Goal: Task Accomplishment & Management: Use online tool/utility

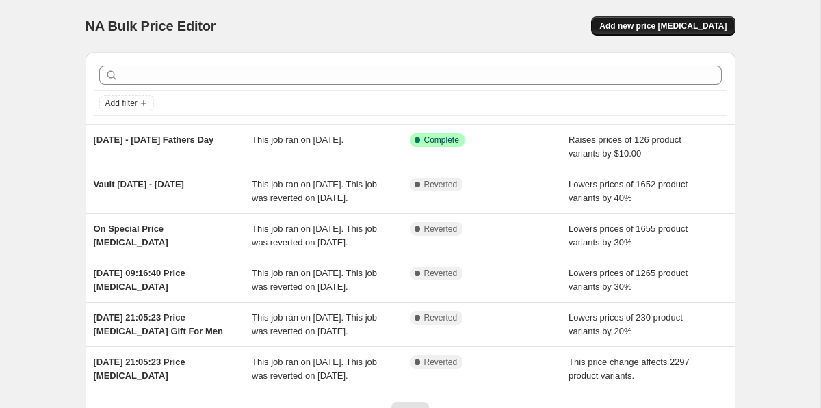
click at [655, 30] on span "Add new price change job" at bounding box center [662, 26] width 127 height 11
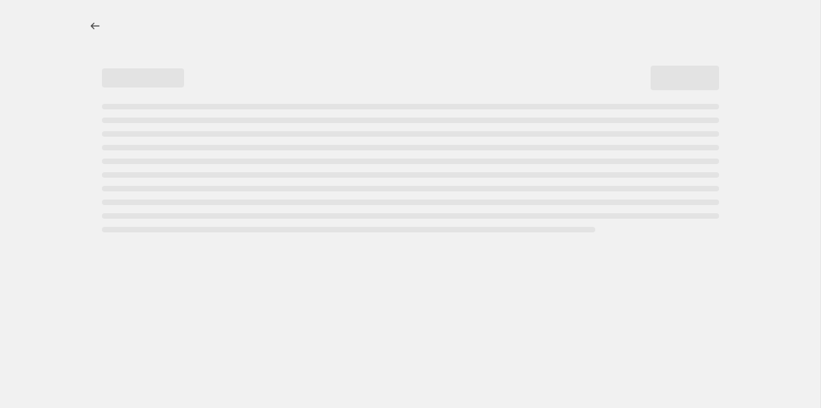
select select "percentage"
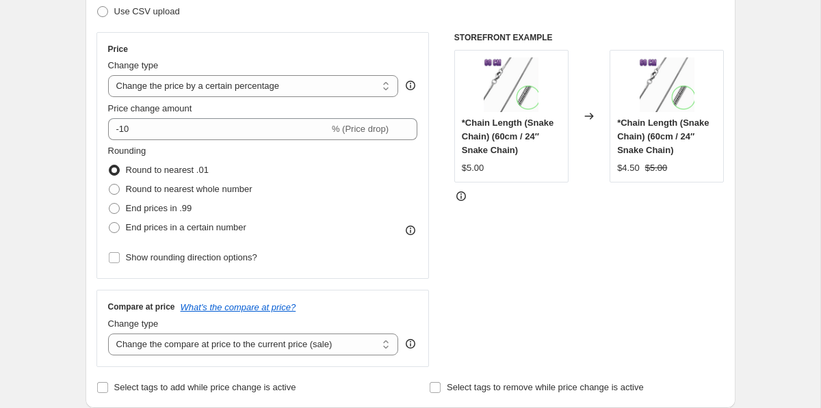
scroll to position [228, 0]
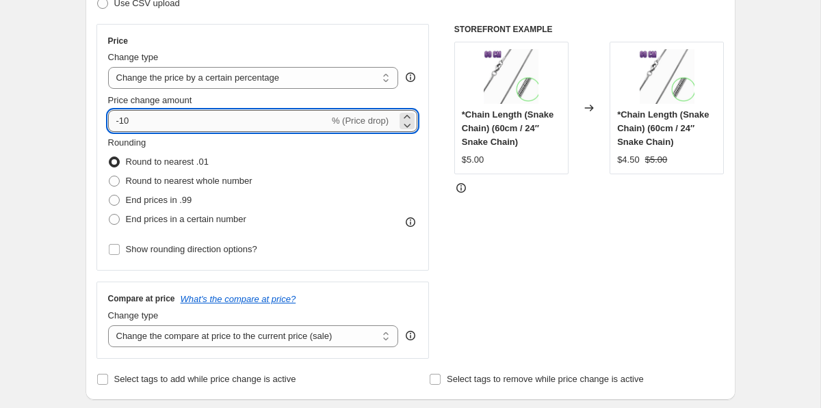
click at [221, 124] on input "-10" at bounding box center [218, 121] width 221 height 22
type input "-1"
type input "5"
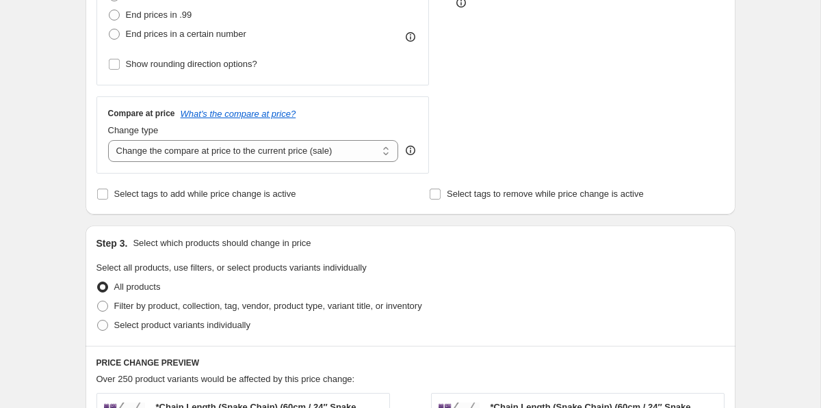
scroll to position [415, 0]
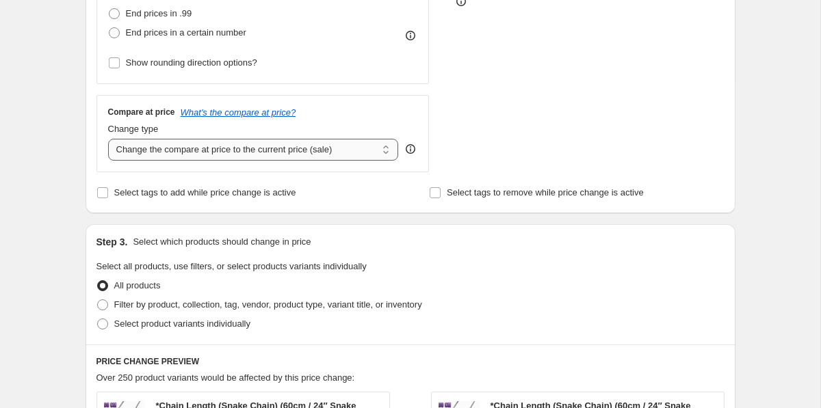
click at [137, 154] on select "Change the compare at price to the current price (sale) Change the compare at p…" at bounding box center [253, 150] width 291 height 22
select select "no_change"
click at [108, 139] on select "Change the compare at price to the current price (sale) Change the compare at p…" at bounding box center [253, 150] width 291 height 22
click at [44, 216] on div "Create new price change job. This page is ready Create new price change job Dra…" at bounding box center [410, 257] width 820 height 1345
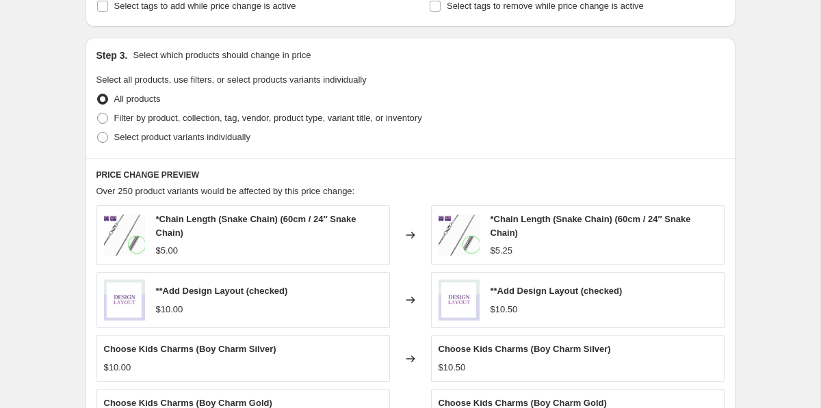
scroll to position [612, 0]
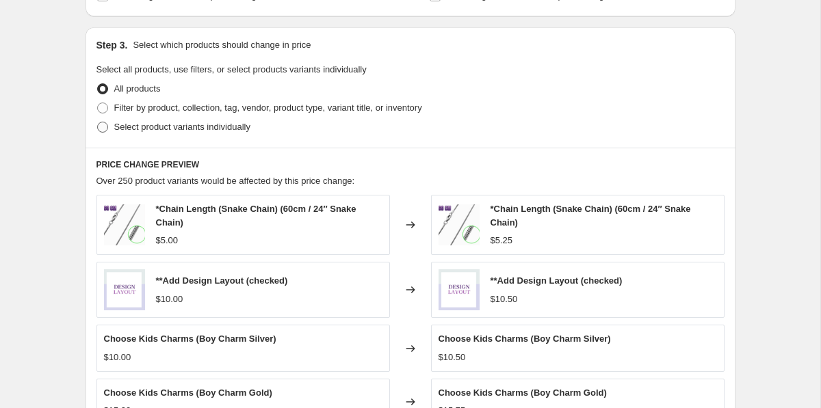
click at [99, 128] on span at bounding box center [102, 127] width 11 height 11
click at [98, 122] on input "Select product variants individually" at bounding box center [97, 122] width 1 height 1
radio input "true"
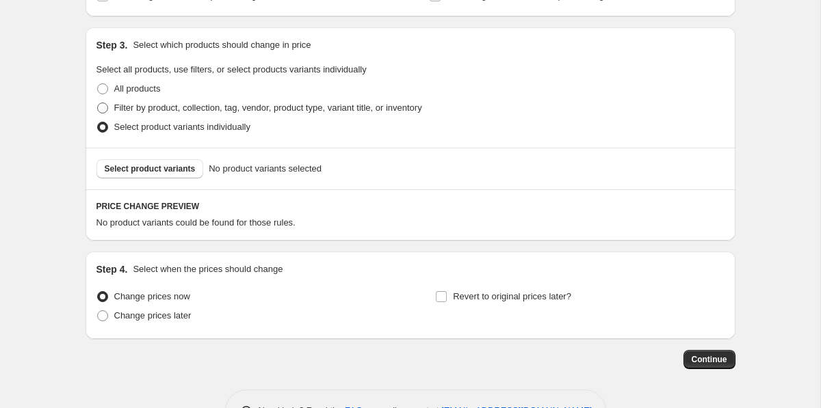
click at [105, 103] on span at bounding box center [102, 108] width 11 height 11
click at [98, 103] on input "Filter by product, collection, tag, vendor, product type, variant title, or inv…" at bounding box center [97, 103] width 1 height 1
radio input "true"
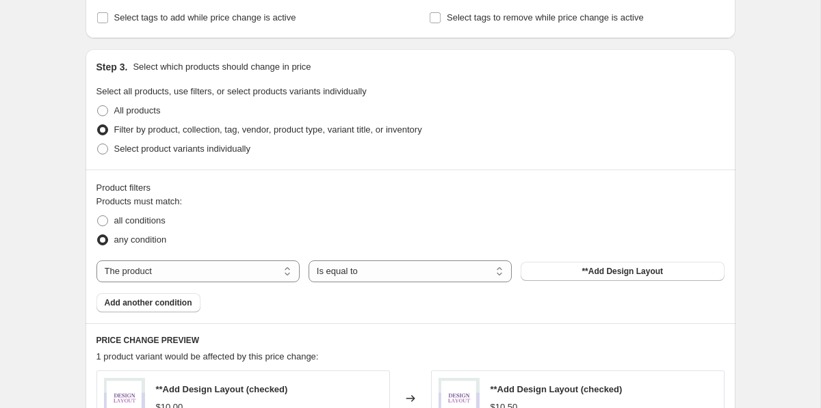
scroll to position [588, 0]
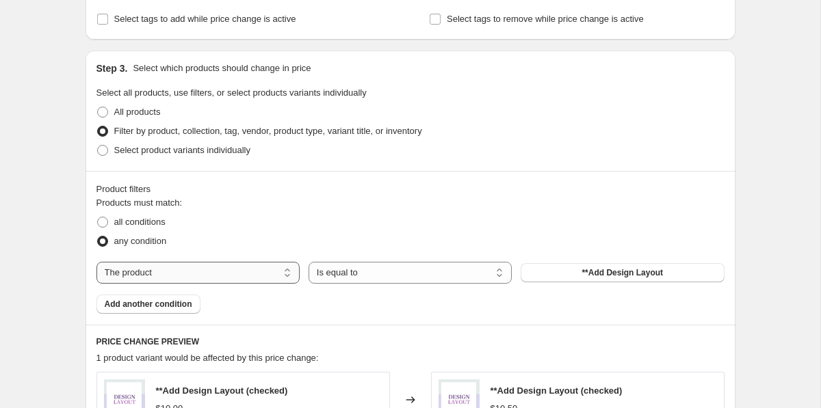
click at [265, 266] on select "The product The product's collection The product's tag The product's vendor The…" at bounding box center [197, 273] width 203 height 22
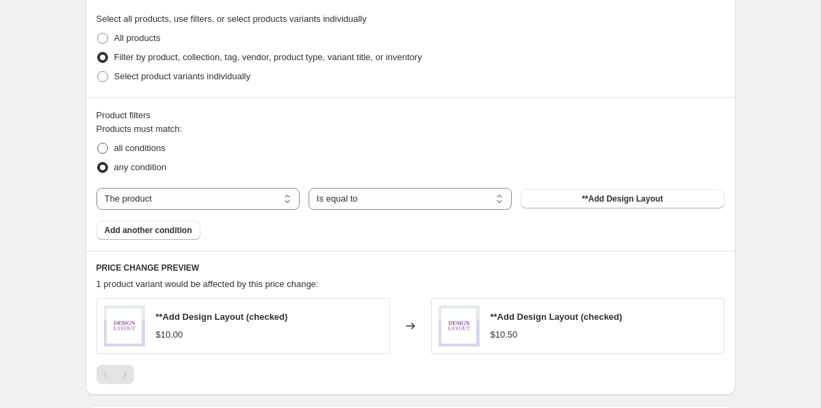
scroll to position [662, 0]
click at [101, 81] on span at bounding box center [102, 77] width 11 height 11
click at [98, 73] on input "Select product variants individually" at bounding box center [97, 72] width 1 height 1
radio input "true"
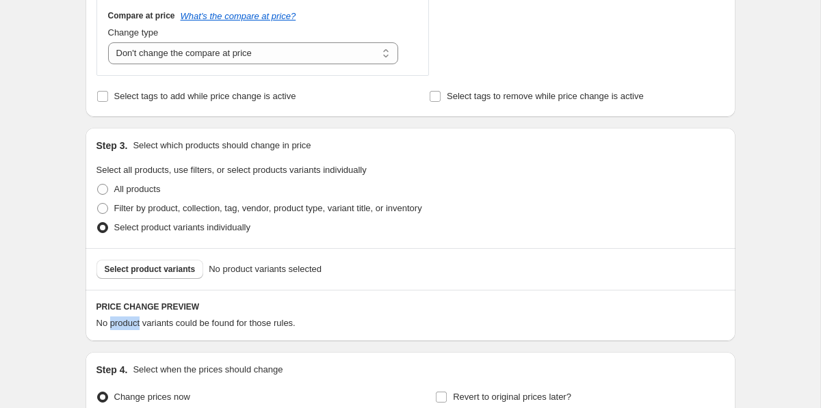
scroll to position [506, 0]
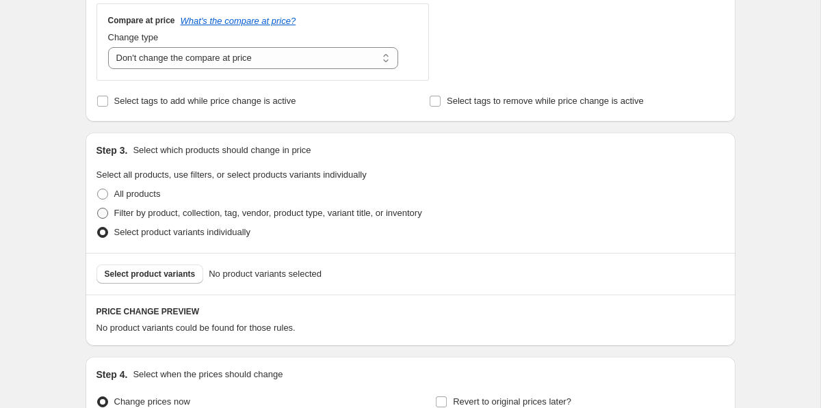
click at [124, 213] on span "Filter by product, collection, tag, vendor, product type, variant title, or inv…" at bounding box center [268, 213] width 308 height 10
click at [98, 209] on input "Filter by product, collection, tag, vendor, product type, variant title, or inv…" at bounding box center [97, 208] width 1 height 1
radio input "true"
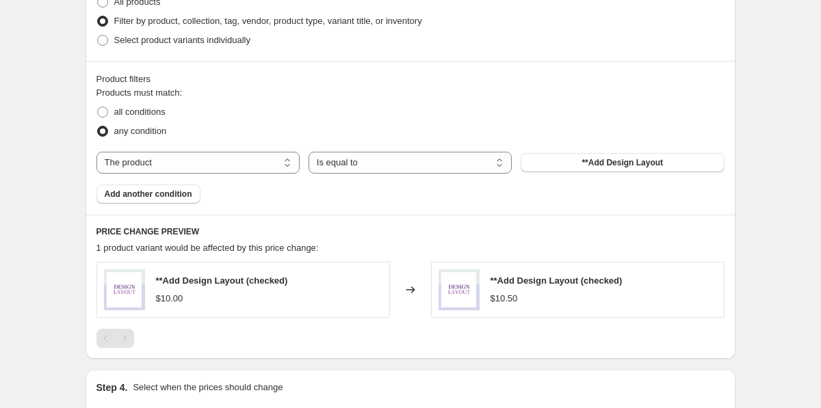
scroll to position [749, 0]
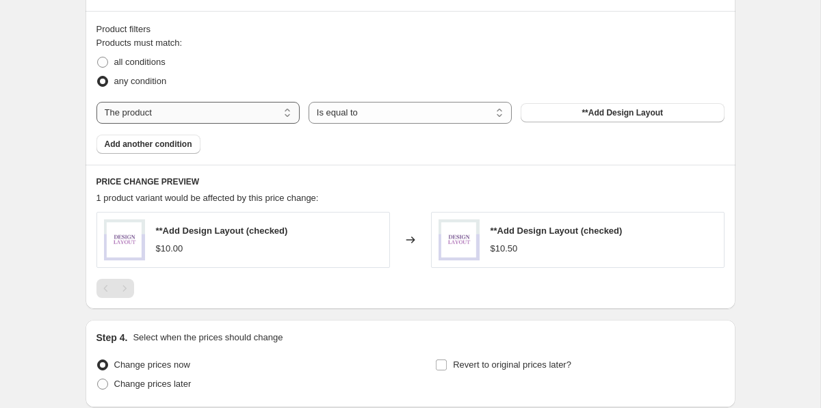
click at [254, 111] on select "The product The product's collection The product's tag The product's vendor The…" at bounding box center [197, 113] width 203 height 22
click at [585, 109] on span "**Add Design Layout" at bounding box center [622, 112] width 81 height 11
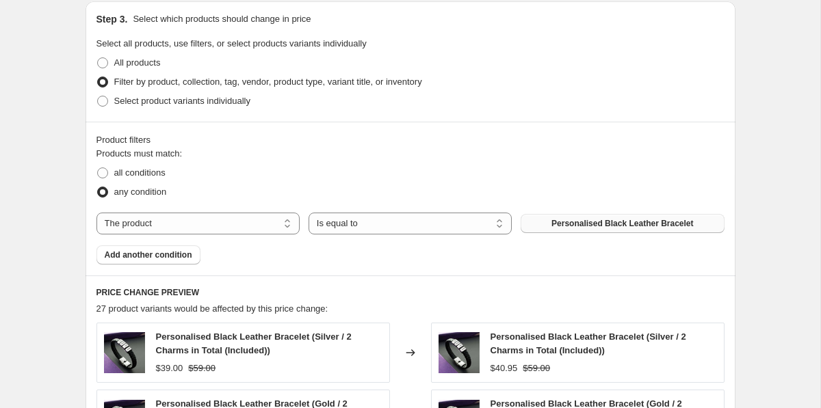
scroll to position [636, 0]
click at [166, 259] on span "Add another condition" at bounding box center [149, 256] width 88 height 11
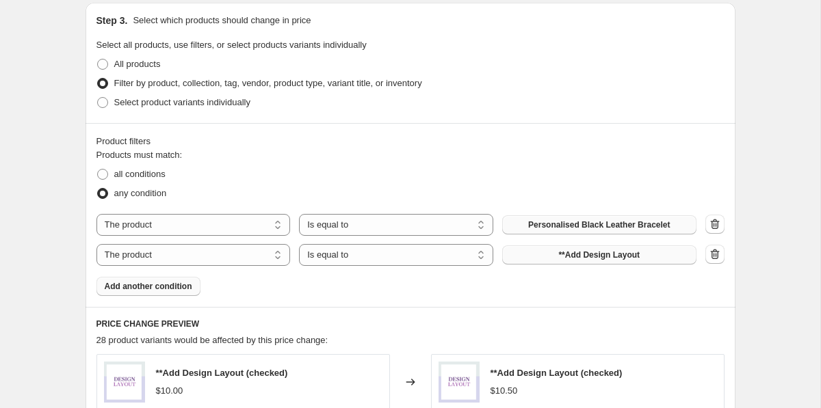
click at [577, 260] on span "**Add Design Layout" at bounding box center [598, 255] width 81 height 11
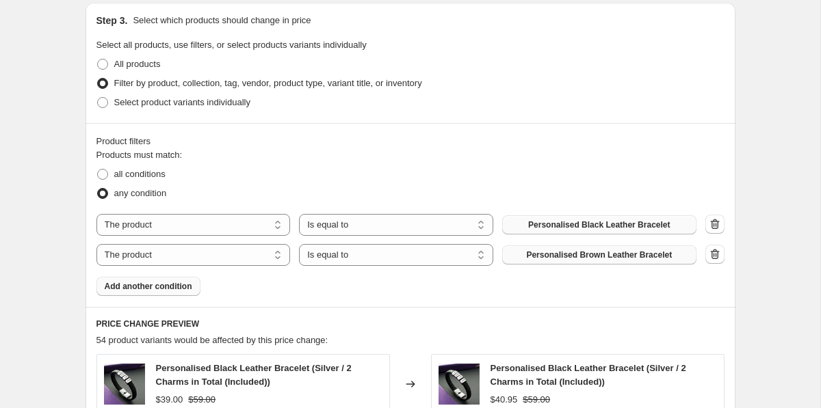
click at [172, 284] on span "Add another condition" at bounding box center [149, 286] width 88 height 11
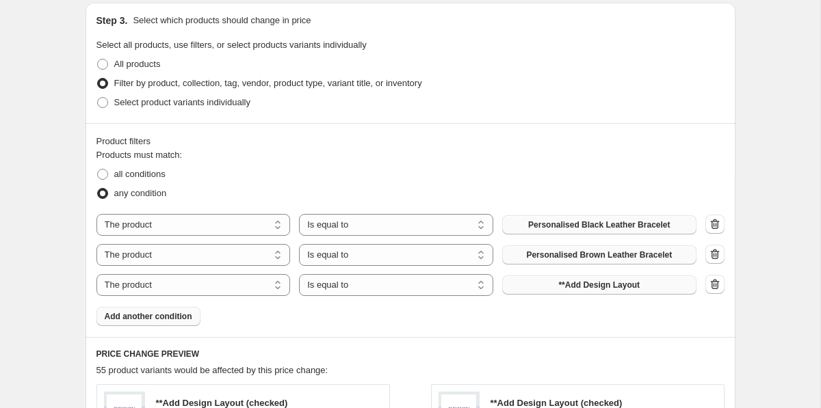
click at [573, 289] on span "**Add Design Layout" at bounding box center [598, 285] width 81 height 11
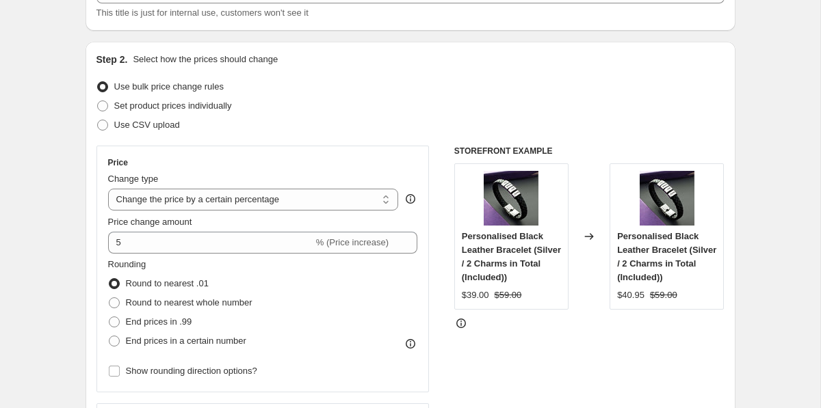
scroll to position [101, 0]
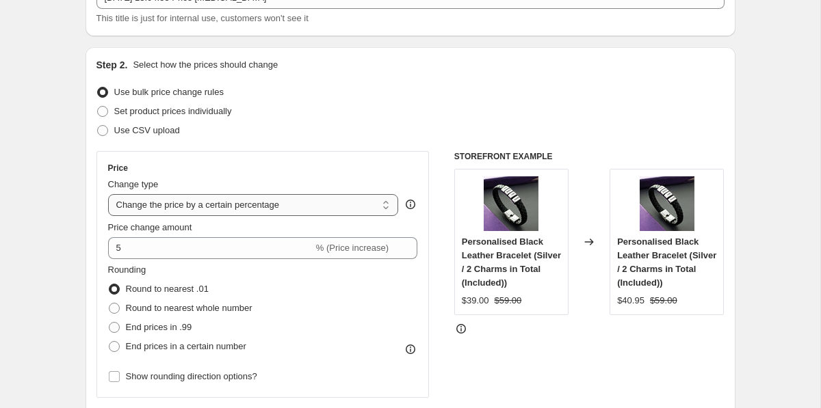
click at [273, 205] on select "Change the price to a certain amount Change the price by a certain amount Chang…" at bounding box center [253, 205] width 291 height 22
select select "by"
click at [108, 194] on select "Change the price to a certain amount Change the price by a certain amount Chang…" at bounding box center [253, 205] width 291 height 22
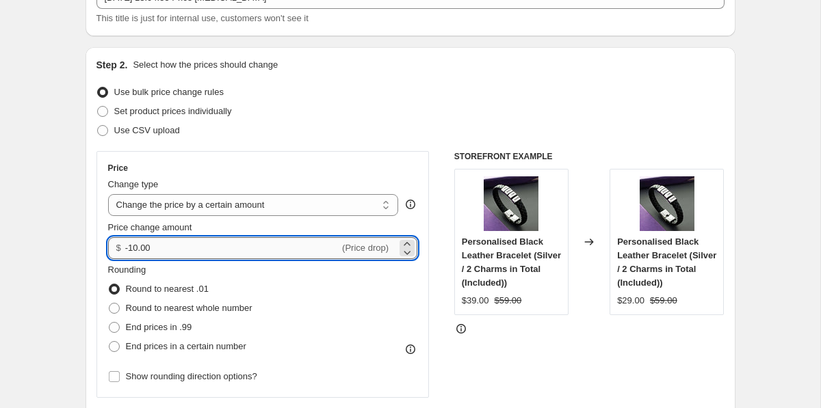
click at [151, 246] on input "-10.00" at bounding box center [232, 248] width 214 height 22
click at [131, 252] on input "-10.00" at bounding box center [232, 248] width 214 height 22
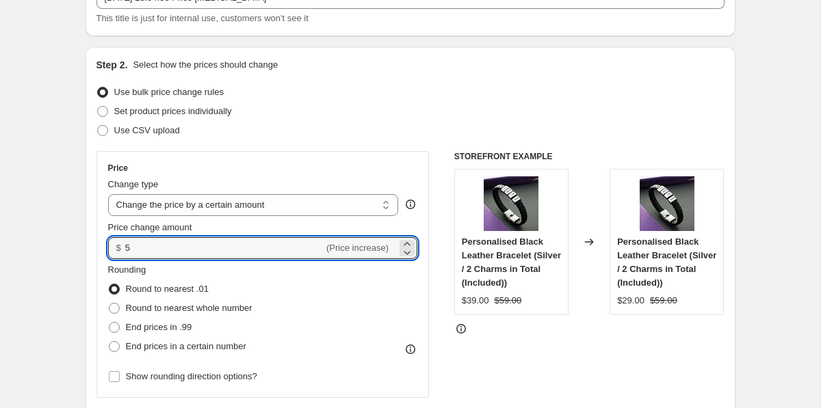
type input "5.00"
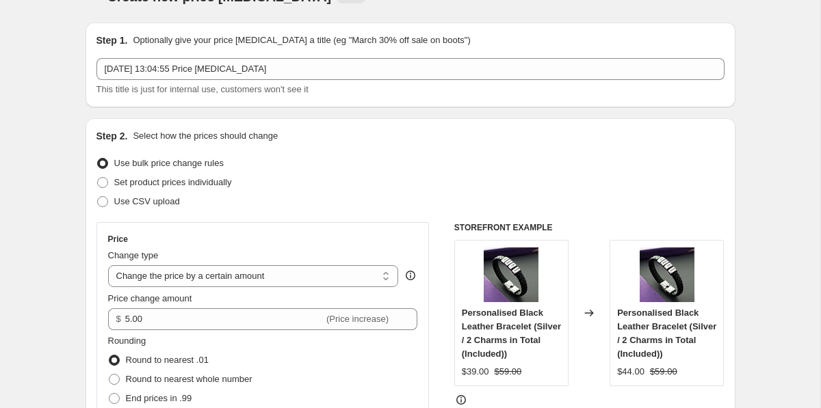
scroll to position [31, 0]
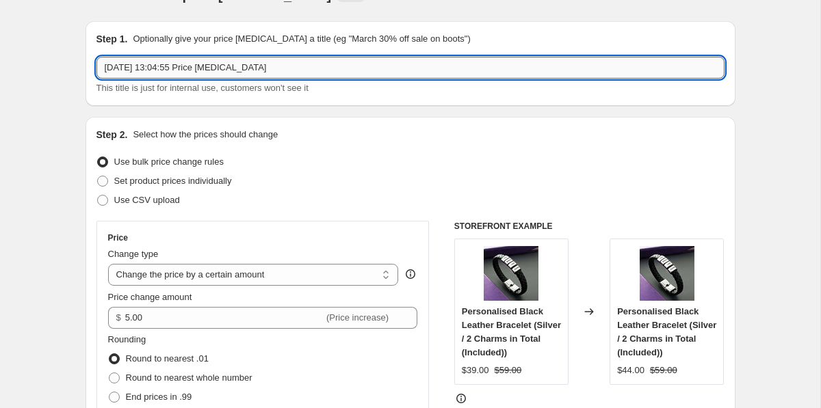
drag, startPoint x: 162, startPoint y: 69, endPoint x: 310, endPoint y: 75, distance: 147.9
click at [310, 75] on input "18 Aug 2025, 13:04:55 Price change job" at bounding box center [410, 68] width 628 height 22
type input "18 Aug 2025, PLB +$5"
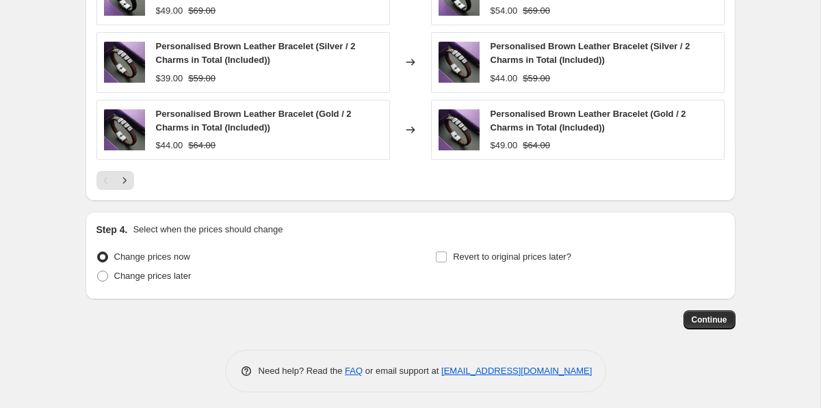
scroll to position [1195, 0]
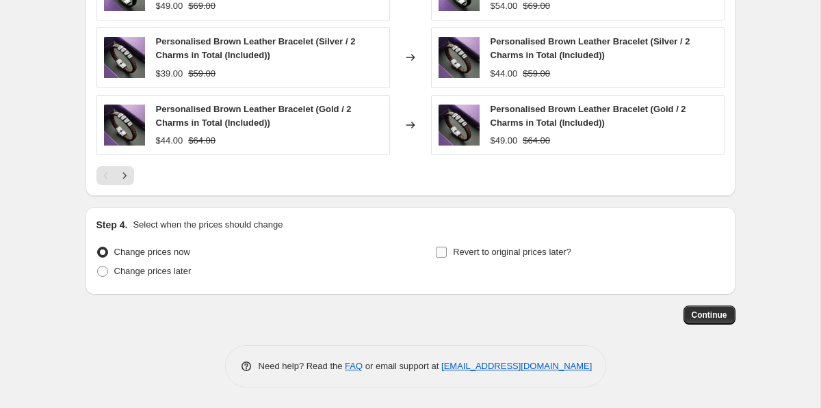
click at [545, 252] on span "Revert to original prices later?" at bounding box center [512, 252] width 118 height 10
click at [447, 252] on input "Revert to original prices later?" at bounding box center [441, 252] width 11 height 11
checkbox input "true"
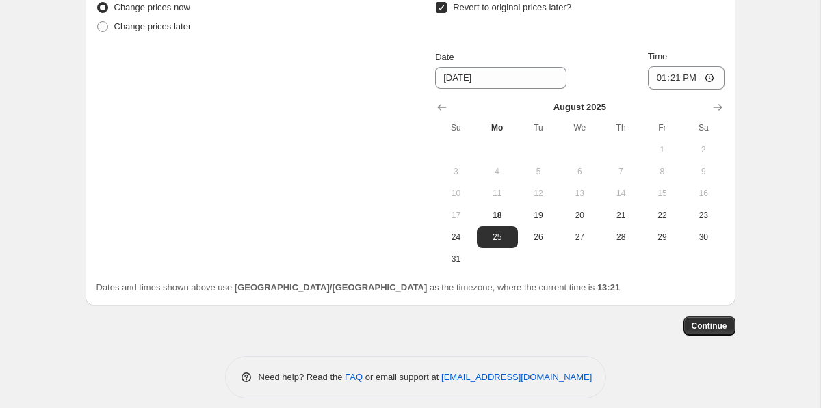
scroll to position [1442, 0]
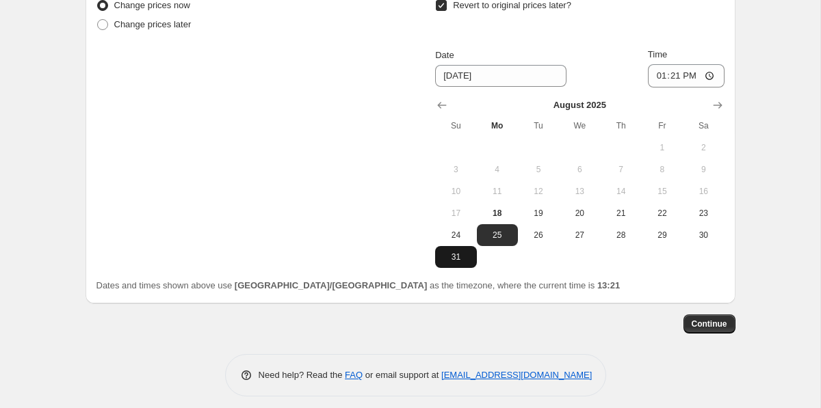
click at [459, 255] on span "31" at bounding box center [456, 257] width 30 height 11
type input "8/31/2025"
click at [666, 80] on input "13:21" at bounding box center [686, 75] width 77 height 23
click at [441, 12] on label "Revert to original prices later?" at bounding box center [503, 5] width 136 height 19
click at [441, 11] on input "Revert to original prices later?" at bounding box center [441, 5] width 11 height 11
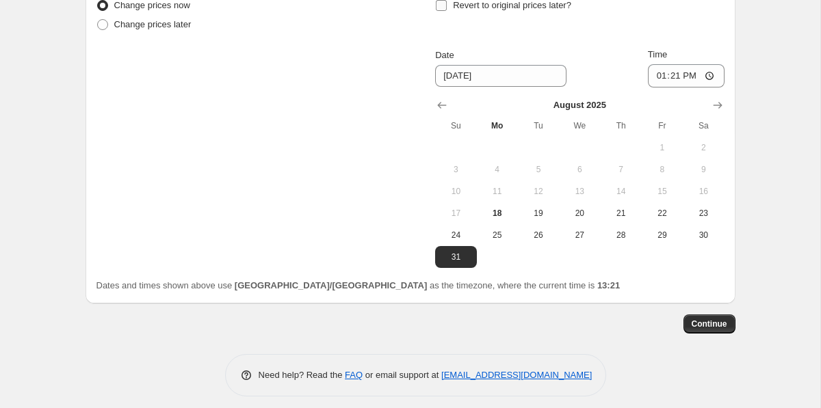
checkbox input "false"
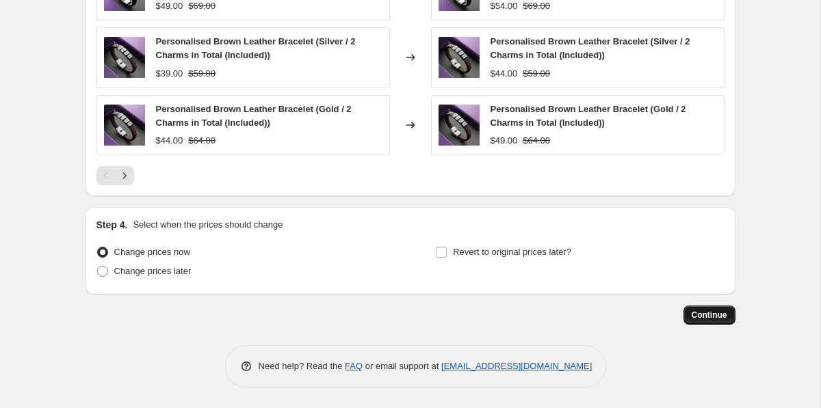
click at [706, 313] on span "Continue" at bounding box center [710, 315] width 36 height 11
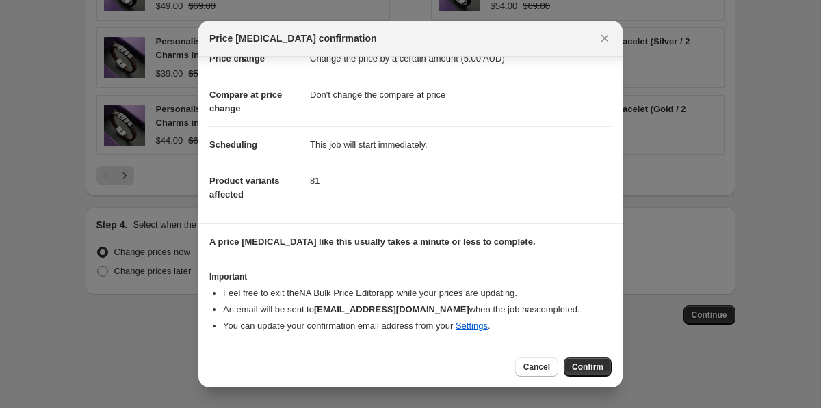
scroll to position [41, 0]
click at [590, 366] on span "Confirm" at bounding box center [587, 367] width 31 height 11
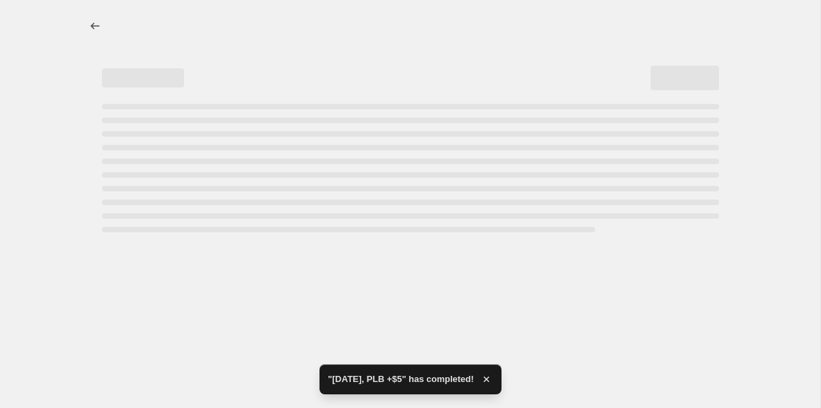
select select "by"
select select "no_change"
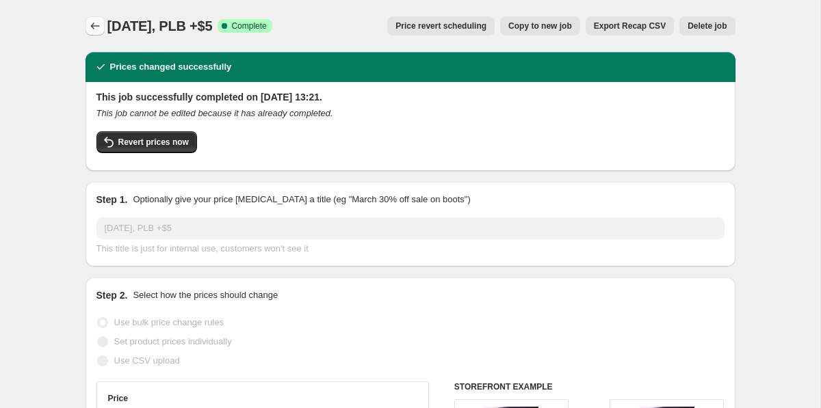
click at [96, 24] on icon "Price change jobs" at bounding box center [95, 26] width 14 height 14
